Goal: Task Accomplishment & Management: Complete application form

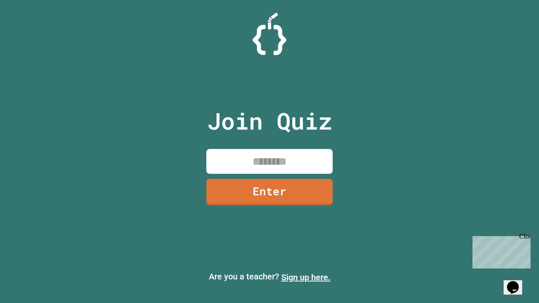
click at [306, 278] on link "Sign up here." at bounding box center [305, 278] width 49 height 10
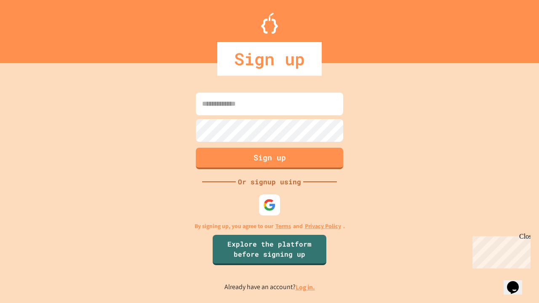
click at [306, 287] on link "Log in." at bounding box center [305, 287] width 19 height 9
